Goal: Register for event/course

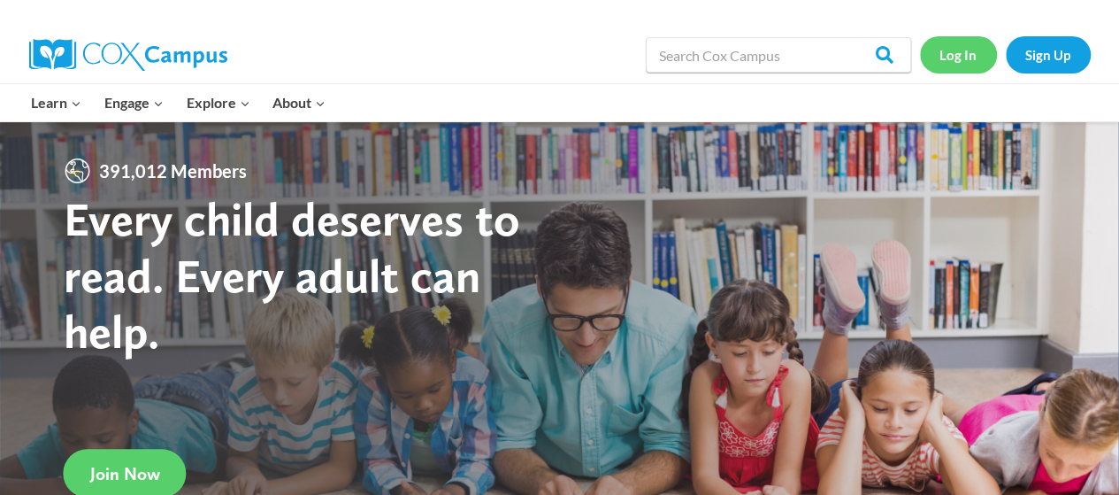
click at [957, 61] on link "Log In" at bounding box center [958, 54] width 77 height 36
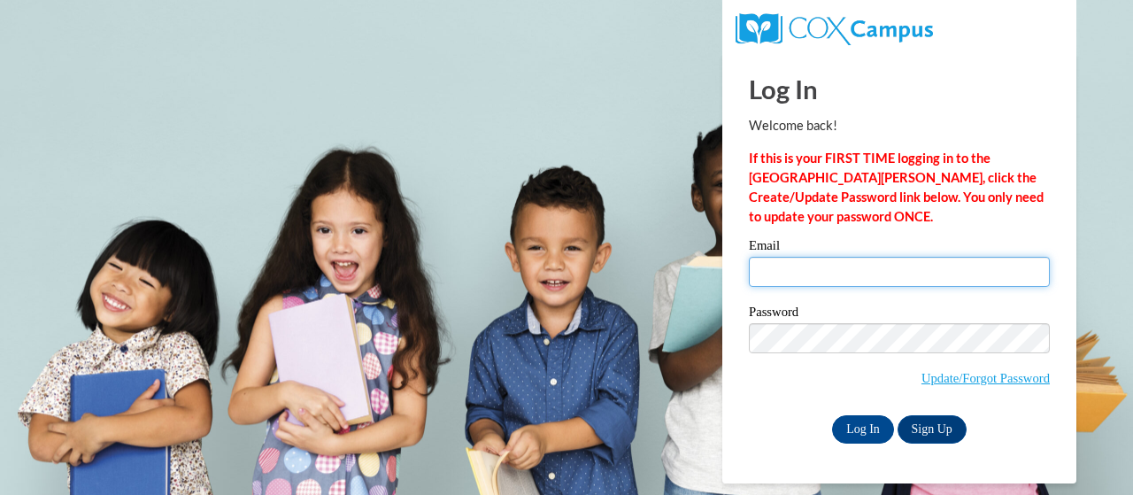
click at [886, 257] on input "Email" at bounding box center [899, 272] width 301 height 30
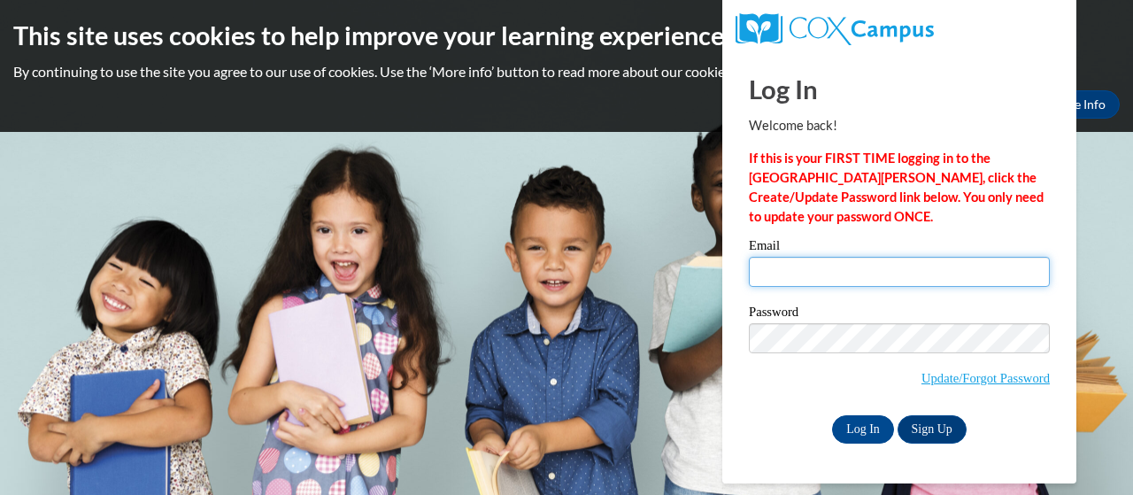
type input "fox.dee.a@muscogee.k12.ga.us"
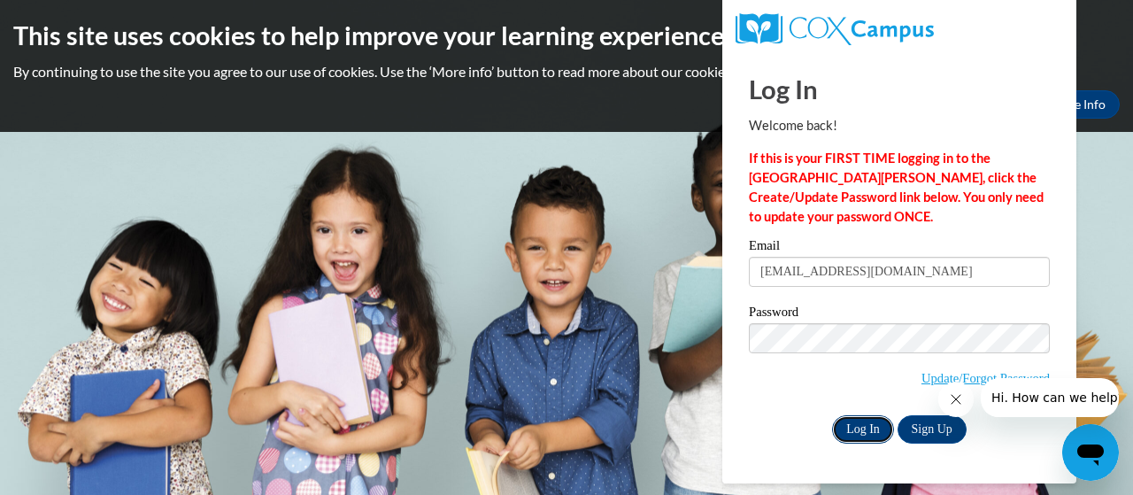
click at [869, 428] on input "Log In" at bounding box center [863, 429] width 62 height 28
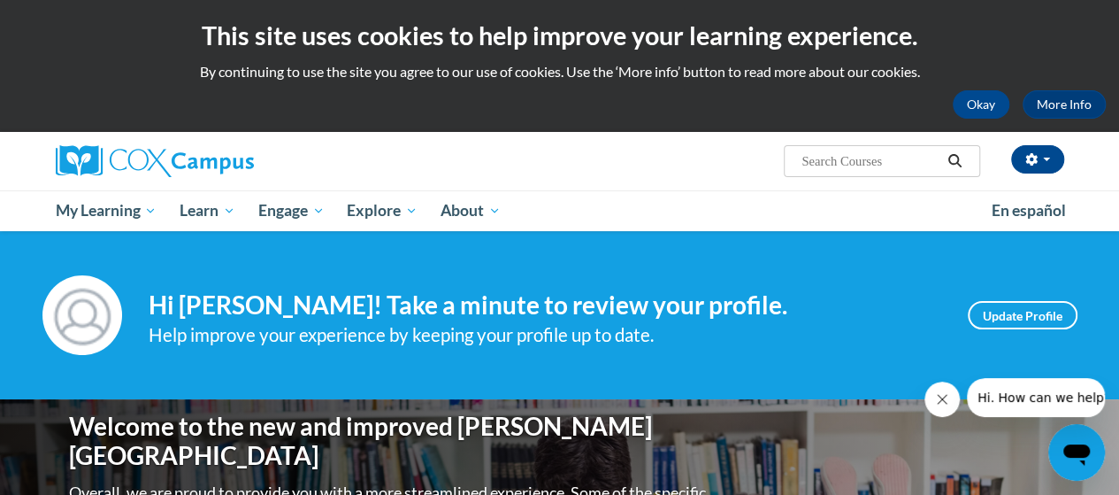
click at [826, 166] on input "Search..." at bounding box center [871, 160] width 142 height 21
type input "vocabulary instruction"
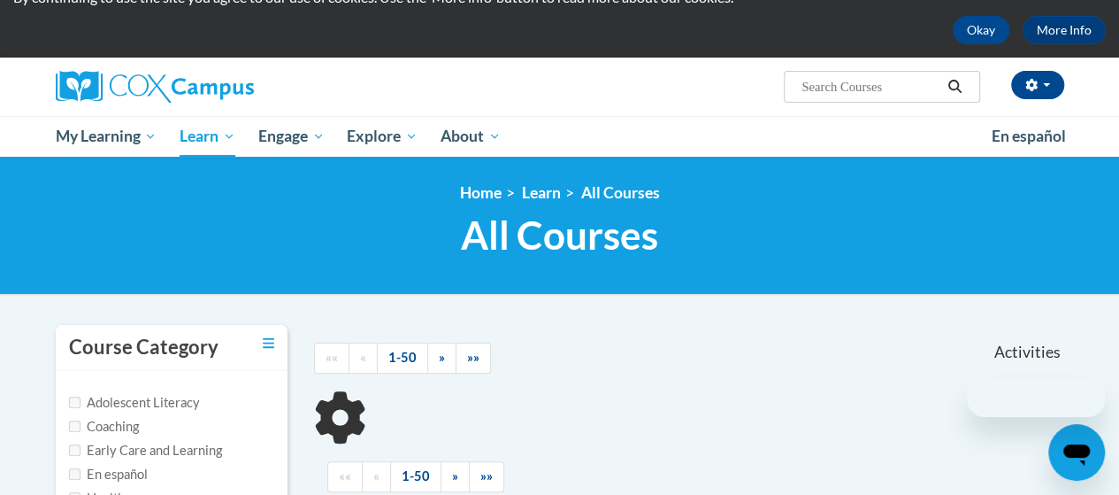
scroll to position [354, 0]
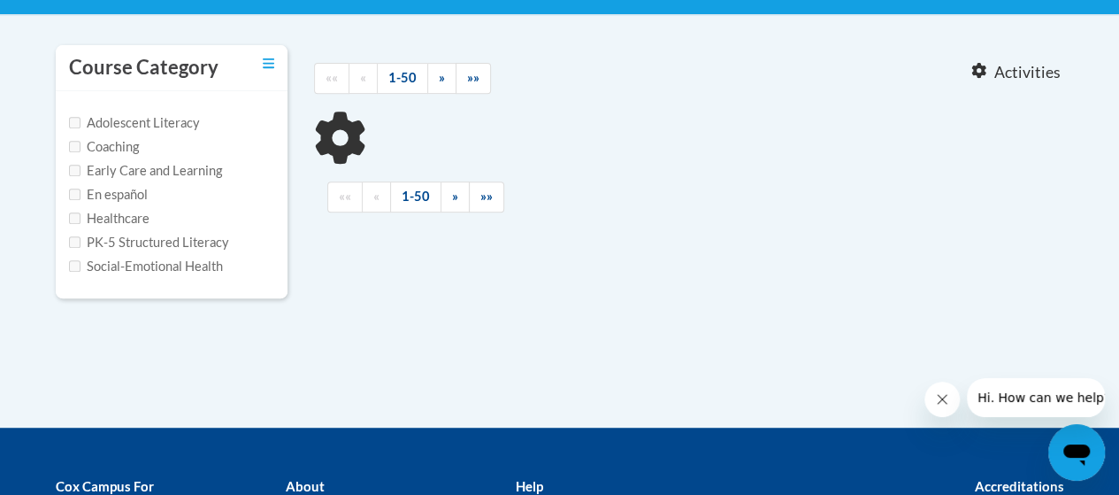
type input "vocabulary instruction"
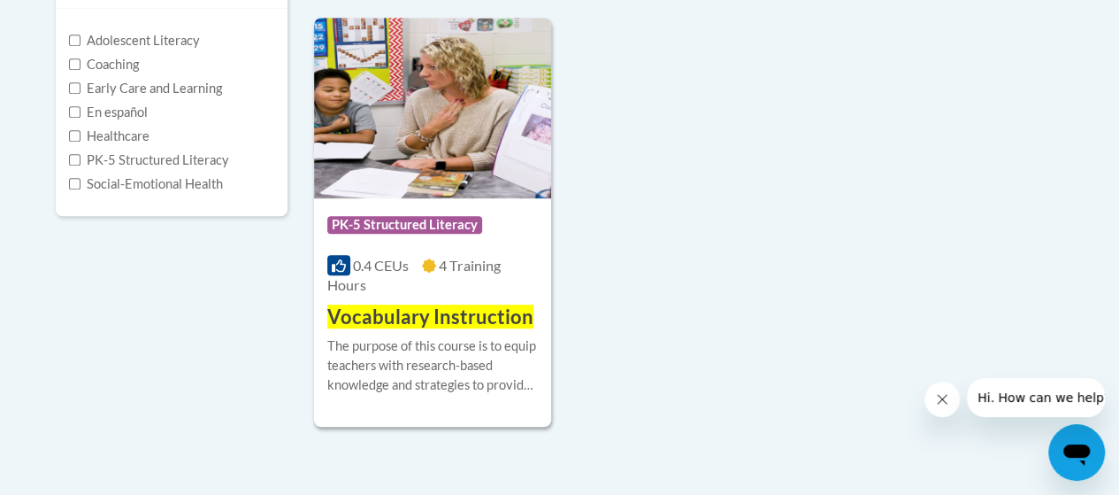
scroll to position [531, 0]
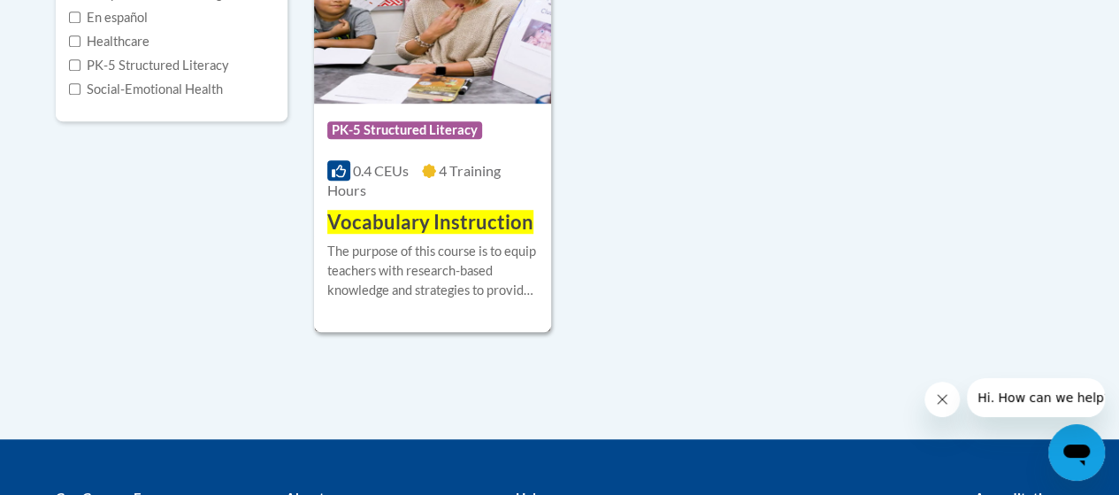
click at [414, 213] on span "Vocabulary Instruction" at bounding box center [430, 222] width 206 height 24
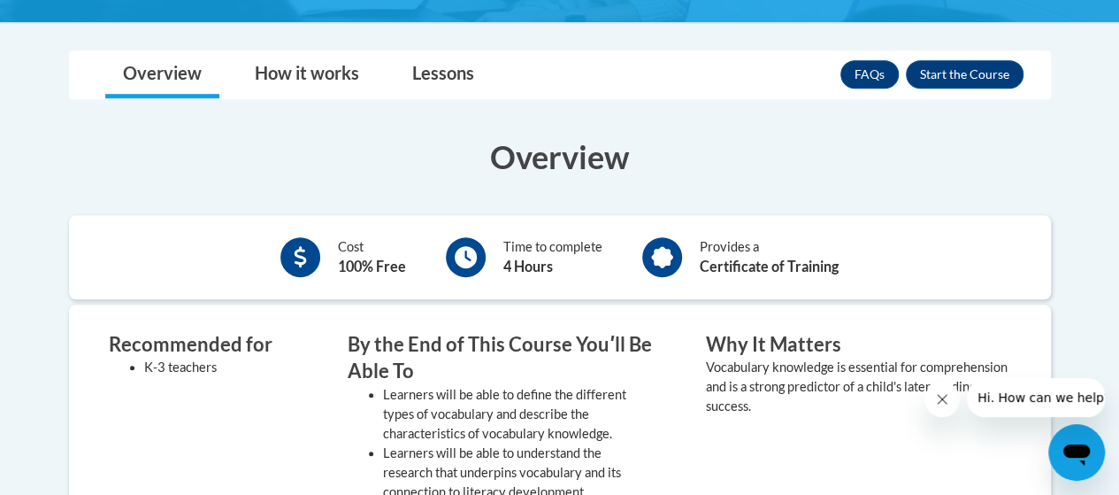
scroll to position [265, 0]
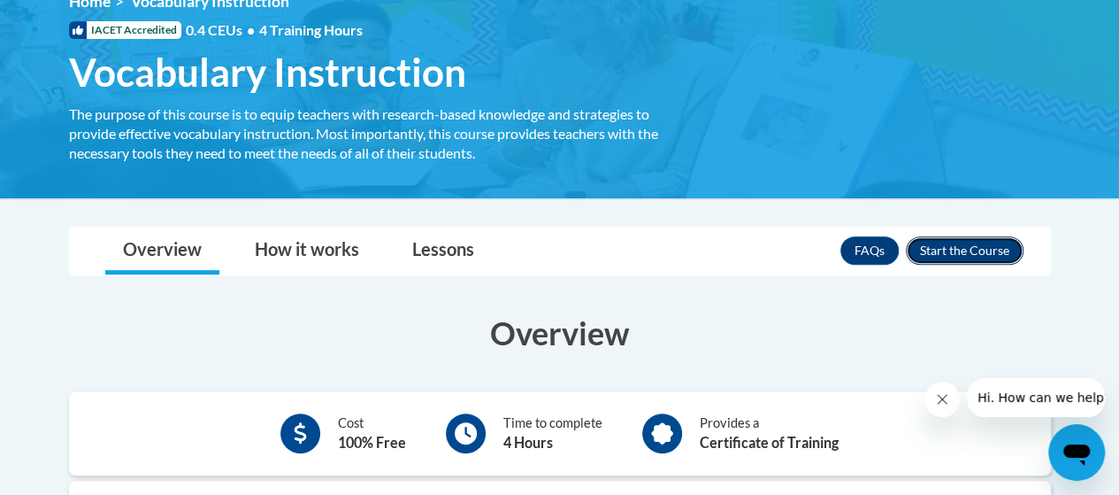
click at [1001, 246] on button "Enroll" at bounding box center [965, 250] width 118 height 28
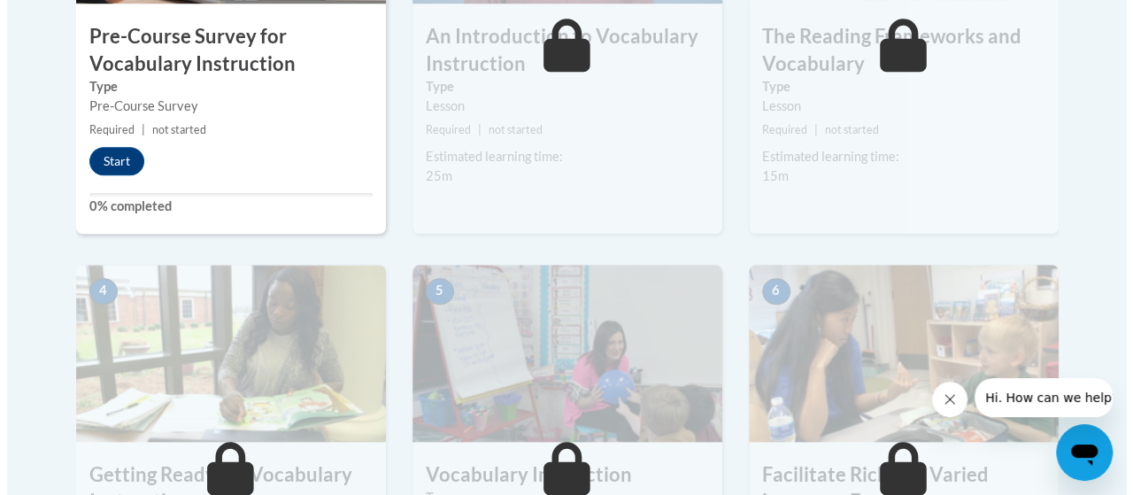
scroll to position [793, 0]
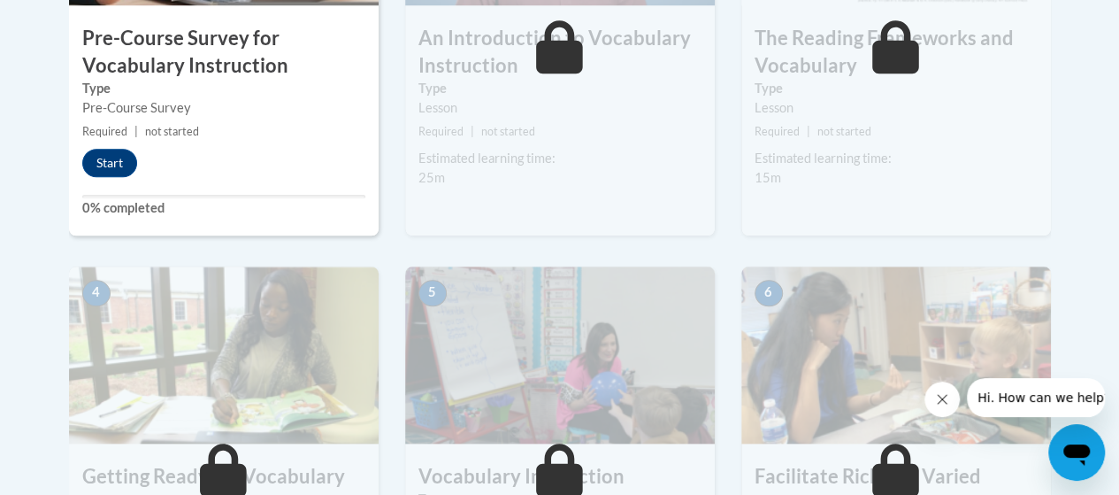
click at [257, 118] on div "1 Pre-Course Survey for Vocabulary Instruction Type Pre-Course Survey Required …" at bounding box center [224, 31] width 310 height 407
click at [96, 158] on button "Start" at bounding box center [109, 163] width 55 height 28
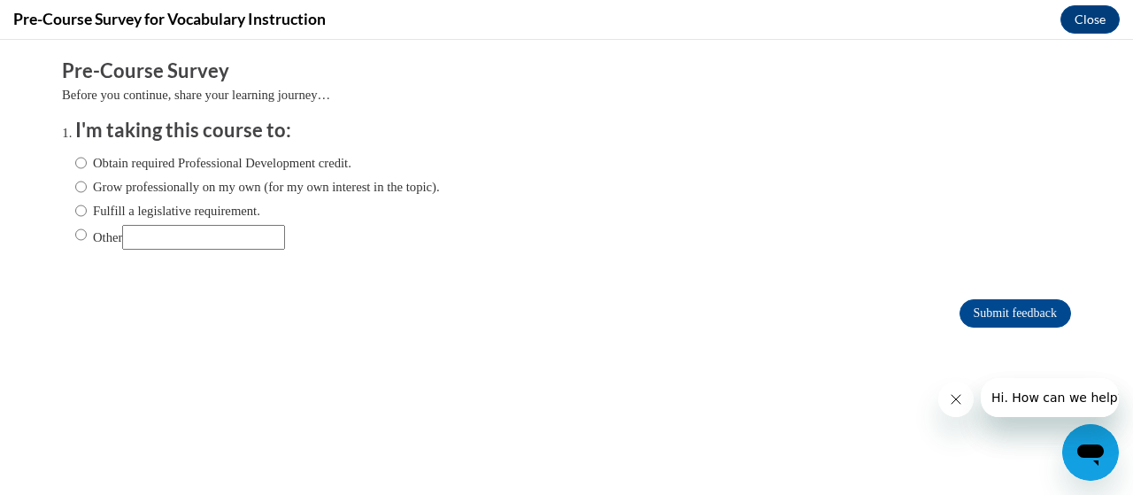
scroll to position [0, 0]
click at [75, 163] on input "Obtain required Professional Development credit." at bounding box center [81, 162] width 12 height 19
radio input "true"
click at [995, 301] on input "Submit feedback" at bounding box center [1014, 313] width 111 height 28
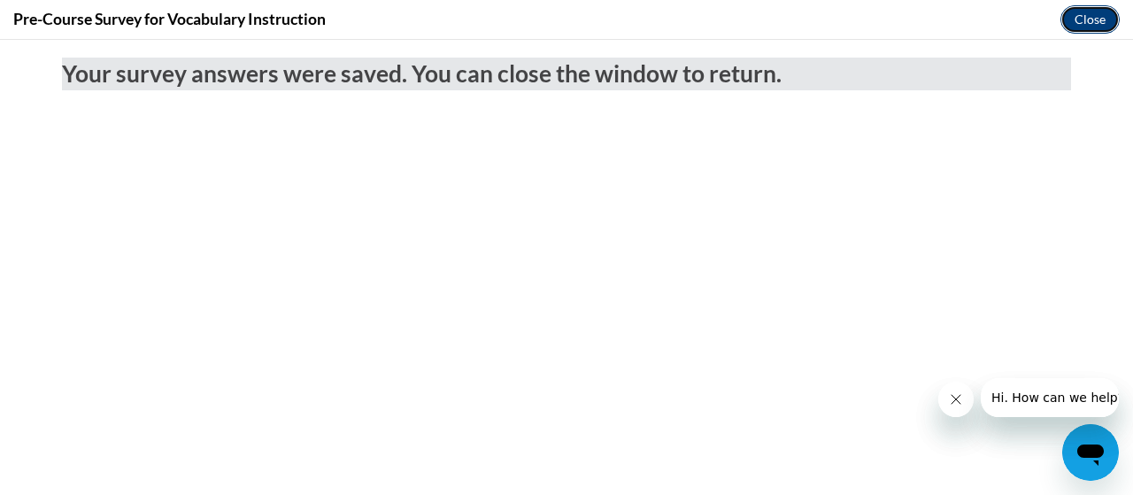
click at [1114, 10] on button "Close" at bounding box center [1089, 19] width 59 height 28
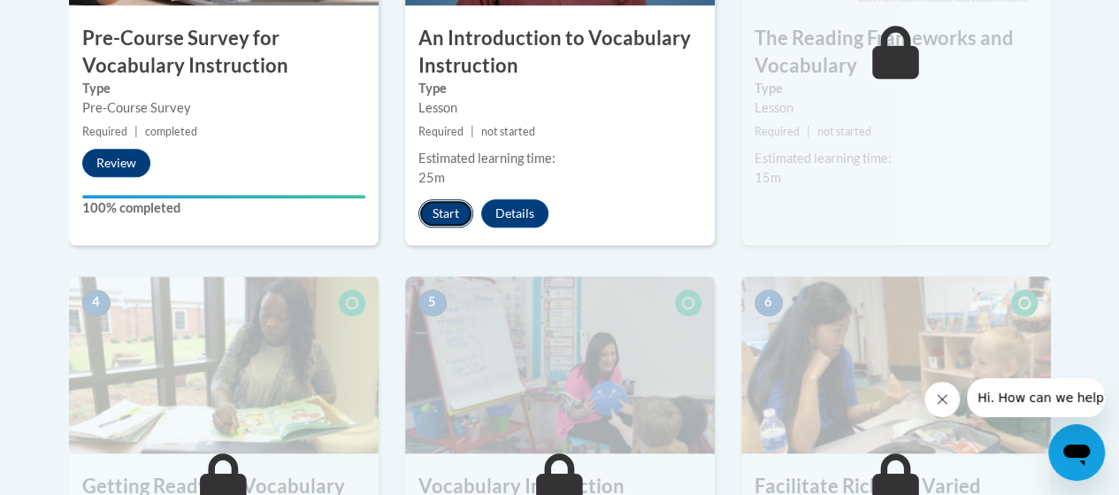
click at [446, 210] on button "Start" at bounding box center [446, 213] width 55 height 28
